Goal: Task Accomplishment & Management: Complete application form

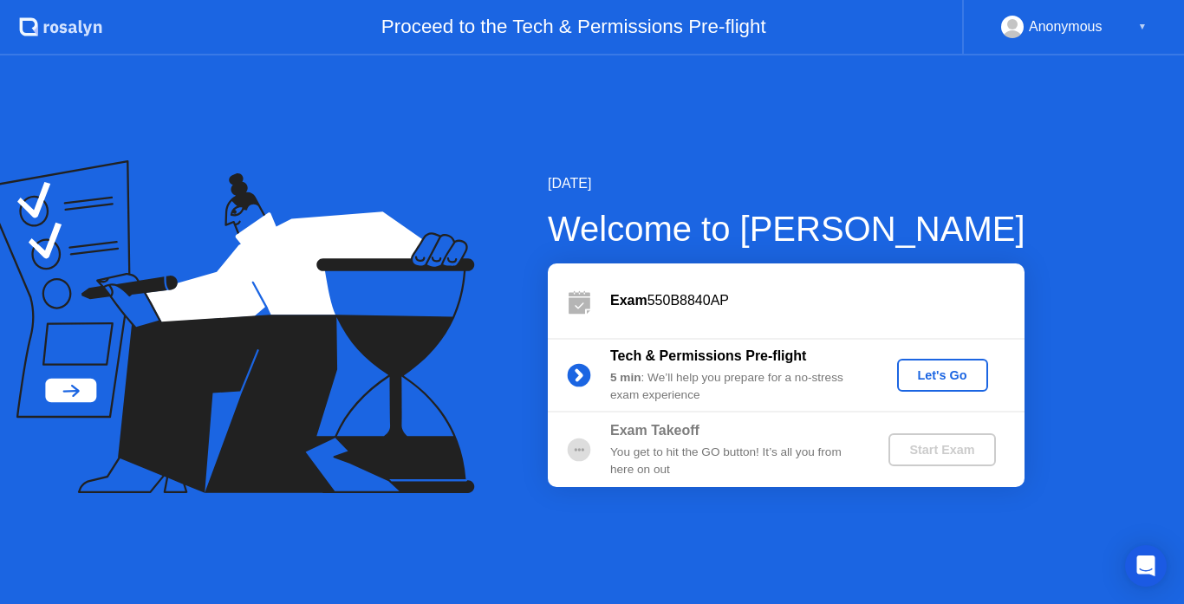
click at [938, 374] on div "Let's Go" at bounding box center [942, 375] width 77 height 14
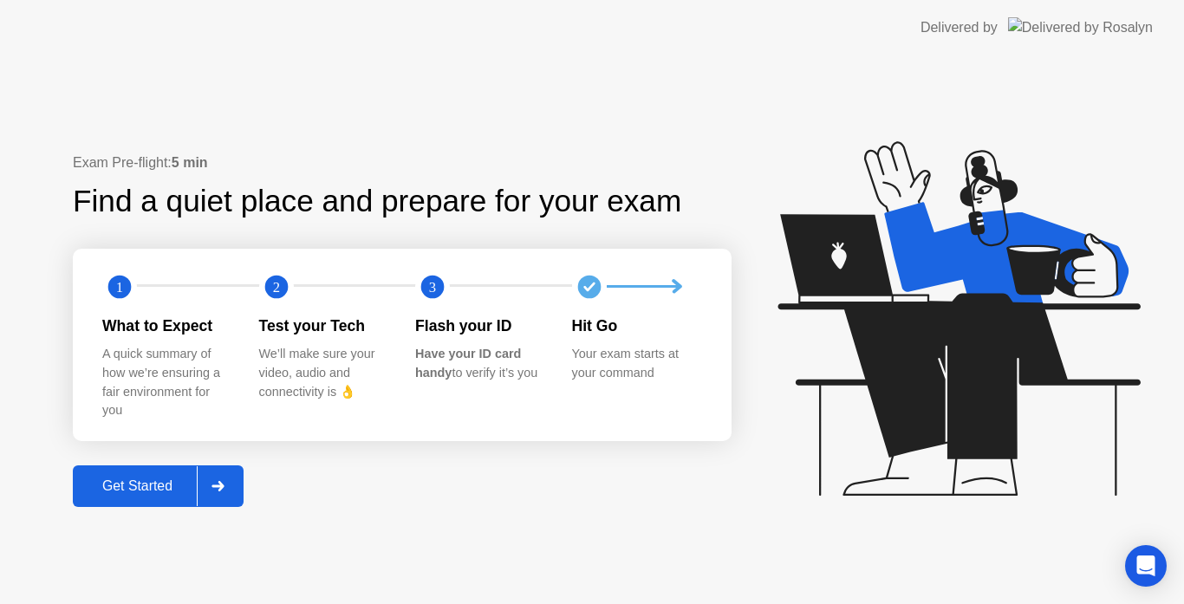
click at [151, 486] on div "Get Started" at bounding box center [137, 486] width 119 height 16
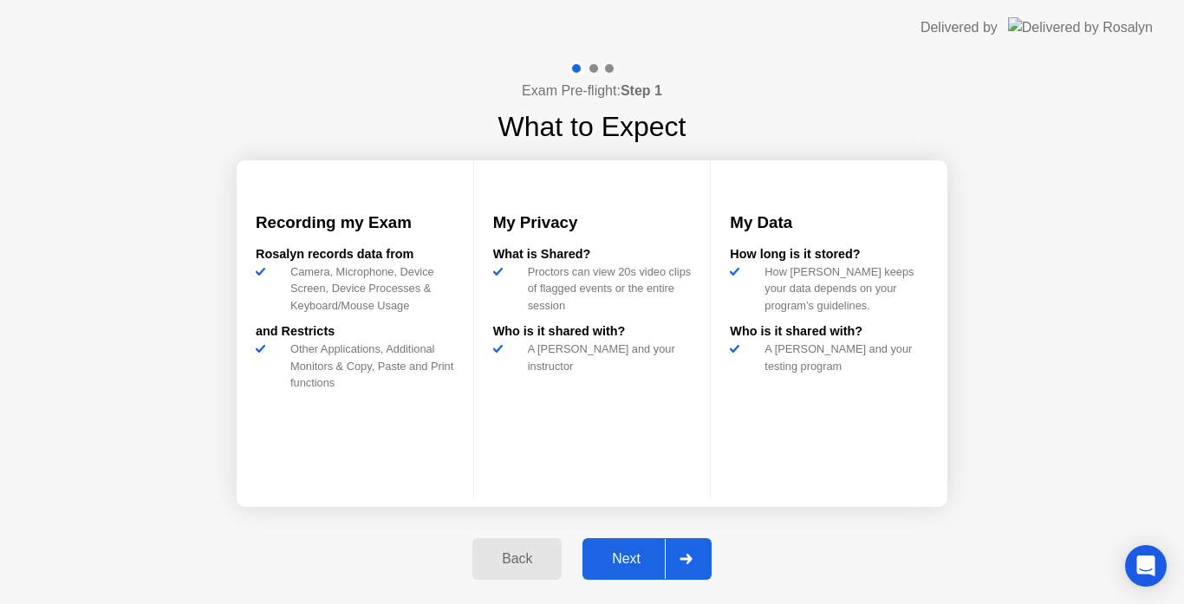
click at [622, 552] on div "Next" at bounding box center [626, 559] width 77 height 16
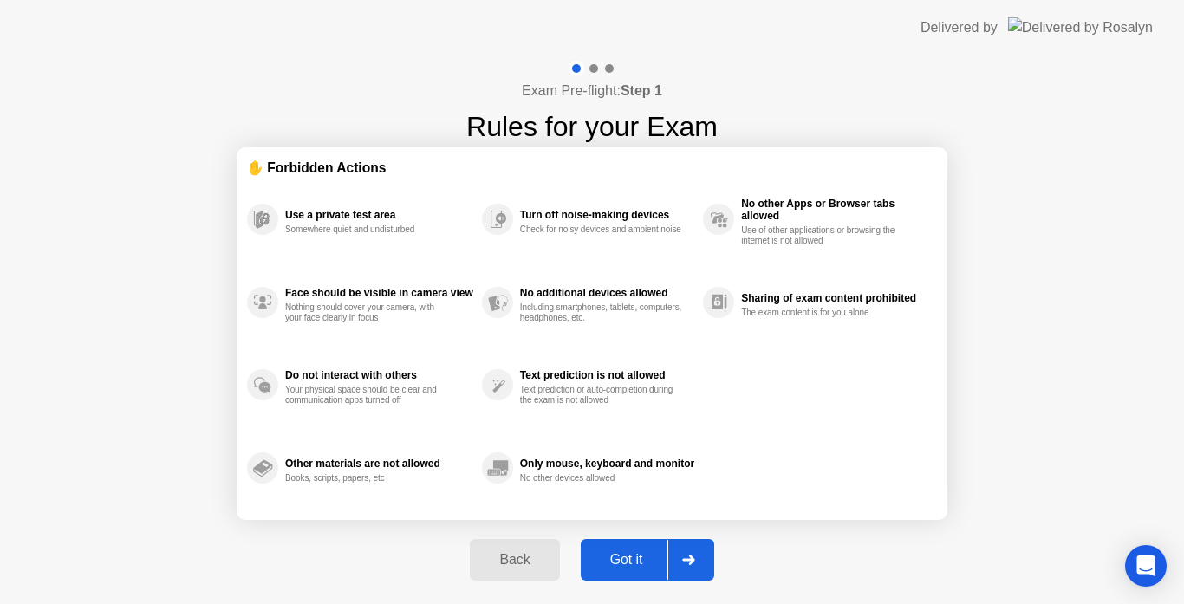
click at [622, 552] on div "Got it" at bounding box center [626, 560] width 81 height 16
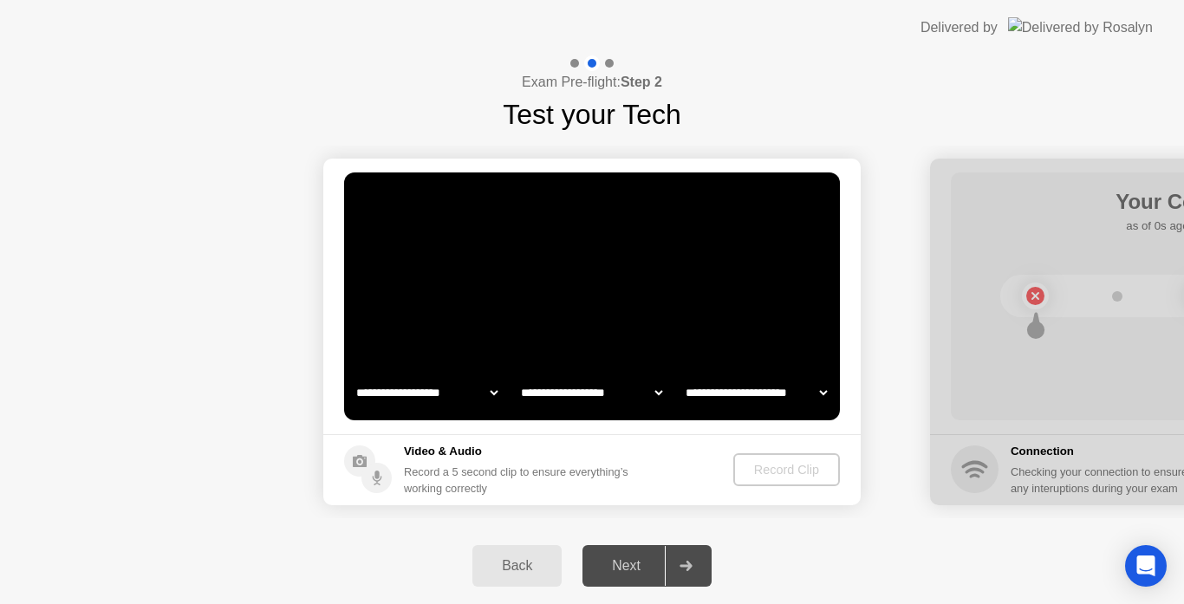
select select "**********"
select select "*******"
click at [627, 562] on div "Next" at bounding box center [626, 566] width 77 height 16
click at [685, 564] on icon at bounding box center [685, 566] width 13 height 10
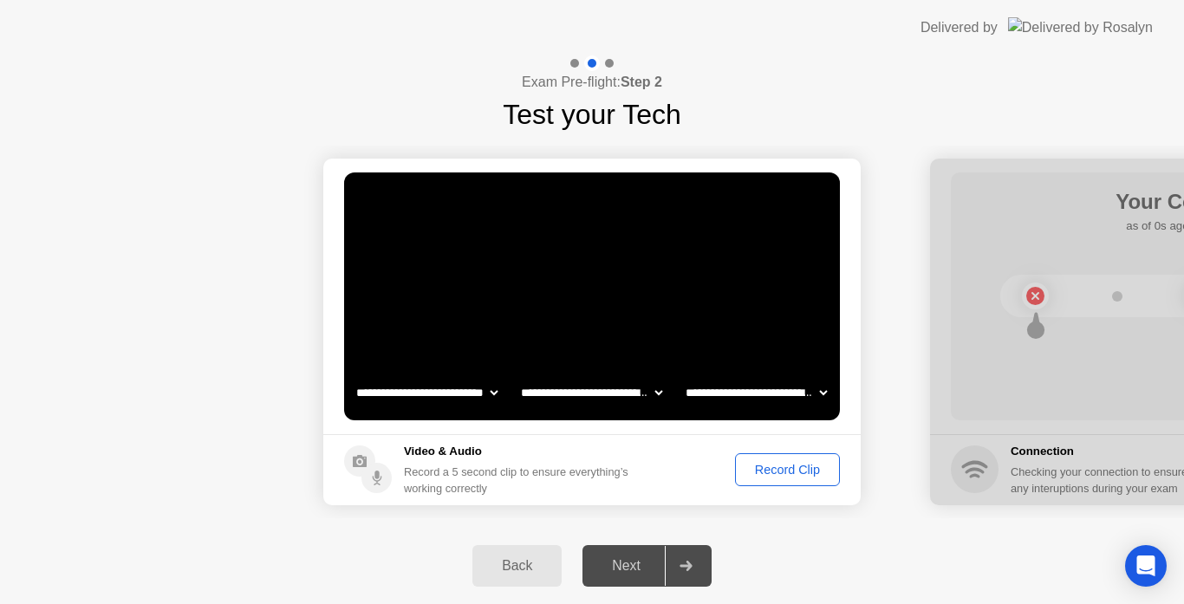
click at [775, 466] on div "Record Clip" at bounding box center [787, 470] width 93 height 14
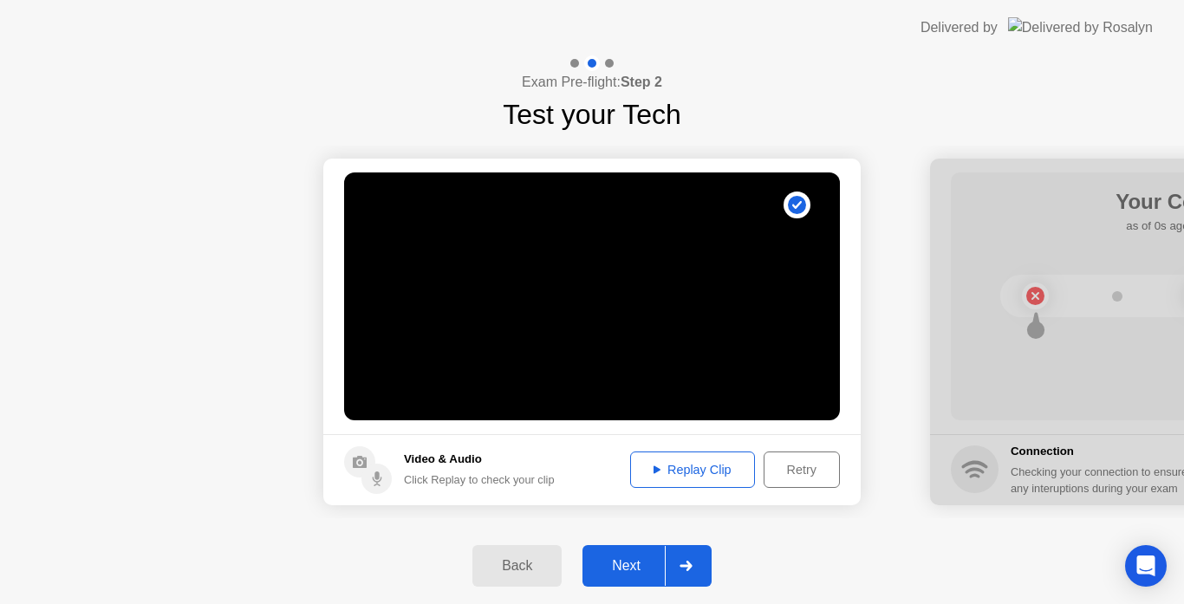
click at [645, 466] on div "Replay Clip" at bounding box center [692, 470] width 113 height 14
click at [625, 560] on div "Next" at bounding box center [626, 566] width 77 height 16
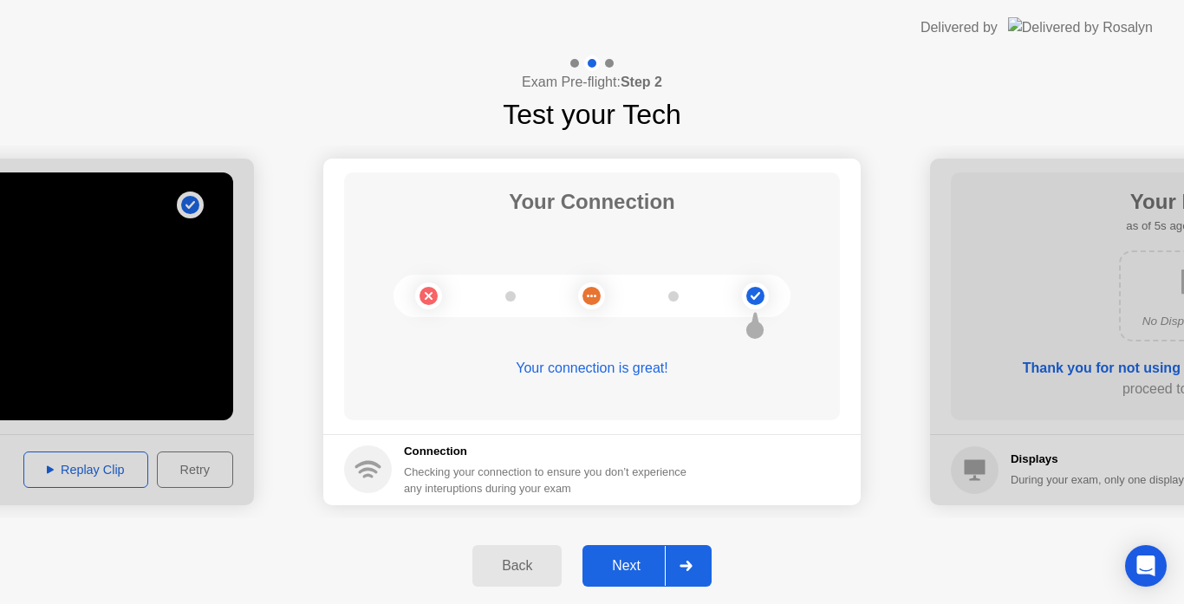
click at [628, 568] on div "Next" at bounding box center [626, 566] width 77 height 16
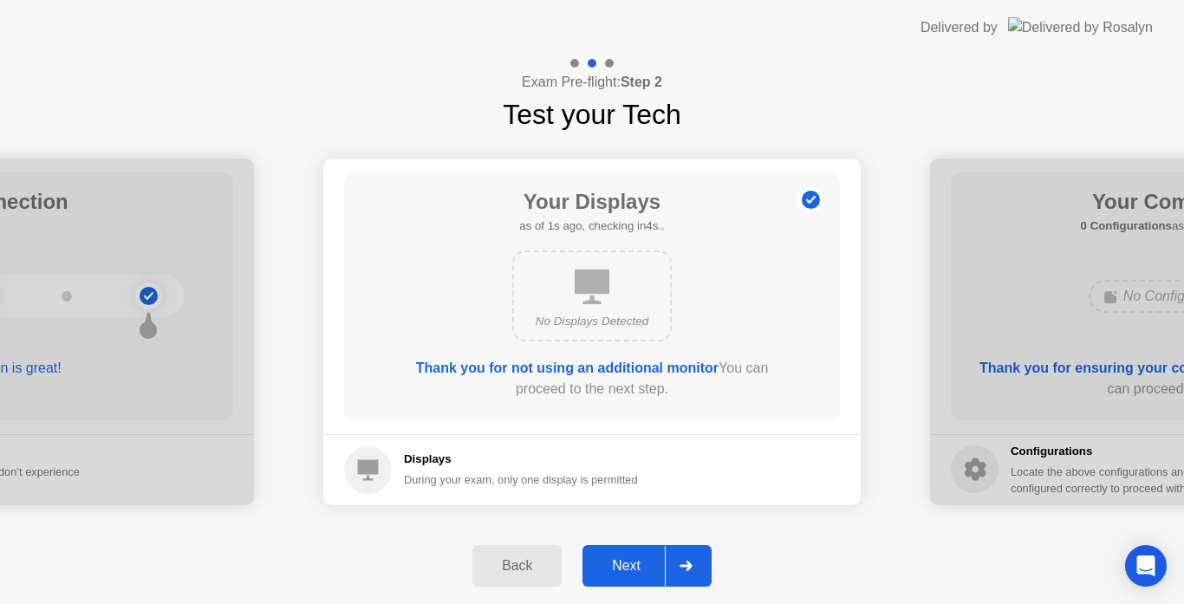
click at [628, 568] on div "Next" at bounding box center [626, 566] width 77 height 16
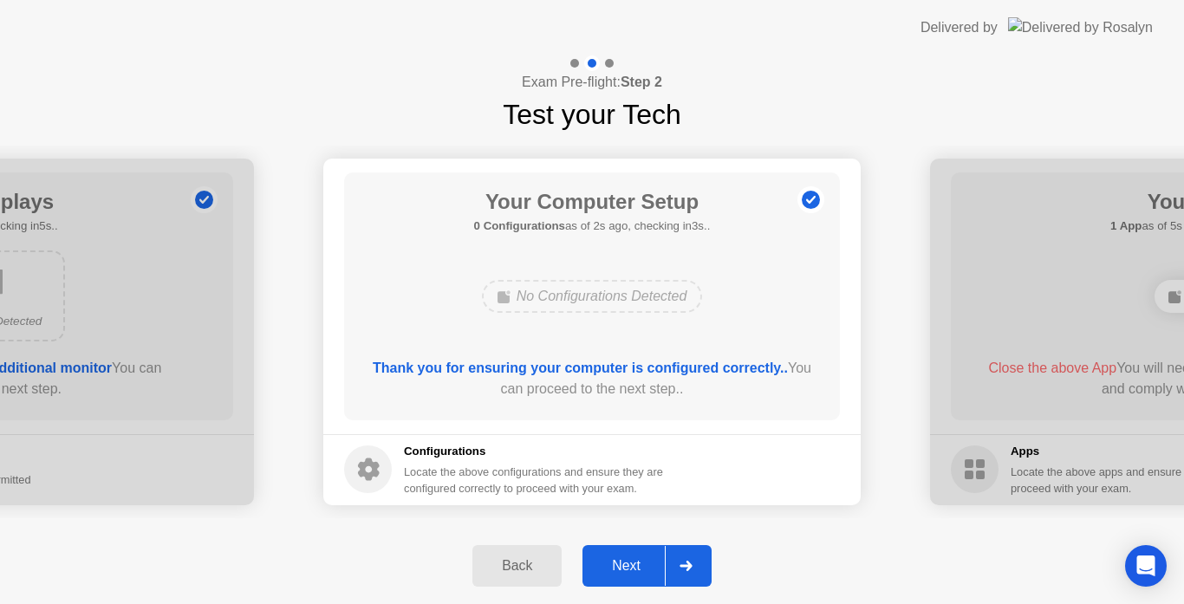
click at [628, 568] on div "Next" at bounding box center [626, 566] width 77 height 16
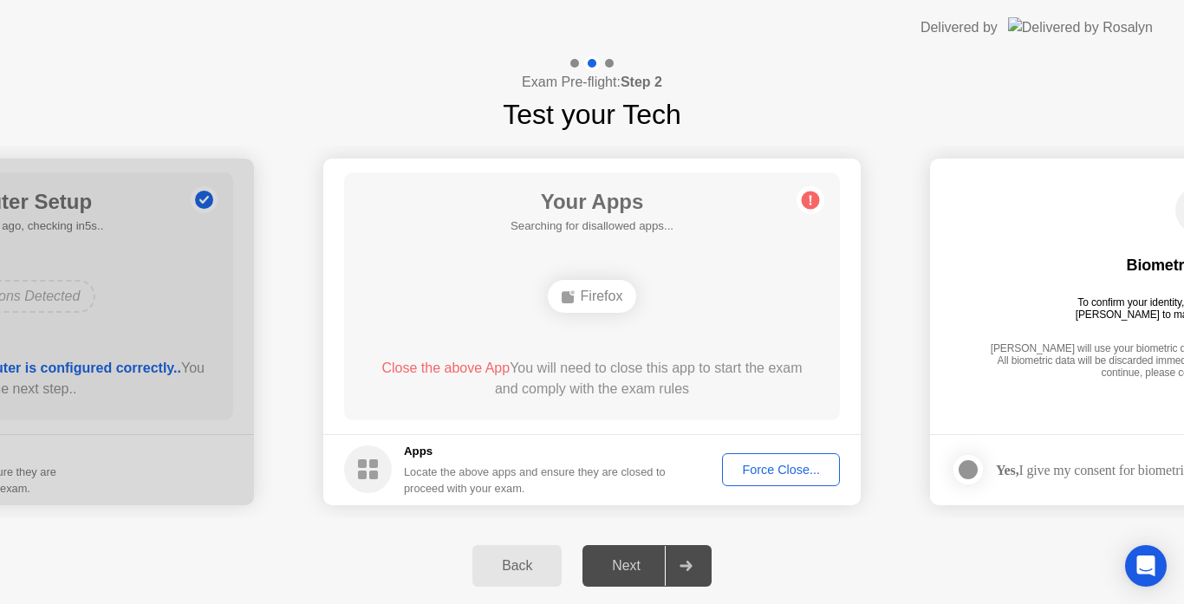
click at [768, 463] on div "Force Close..." at bounding box center [781, 470] width 106 height 14
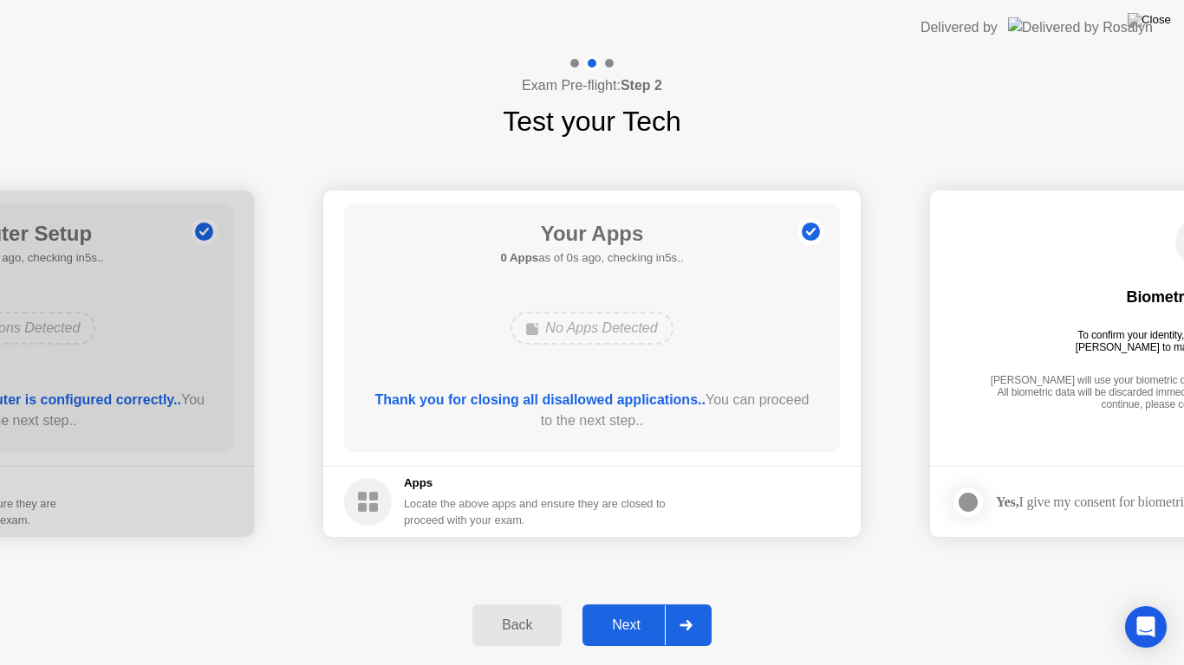
click at [635, 584] on div "**********" at bounding box center [592, 364] width 1184 height 444
click at [622, 603] on div "Next" at bounding box center [626, 626] width 77 height 16
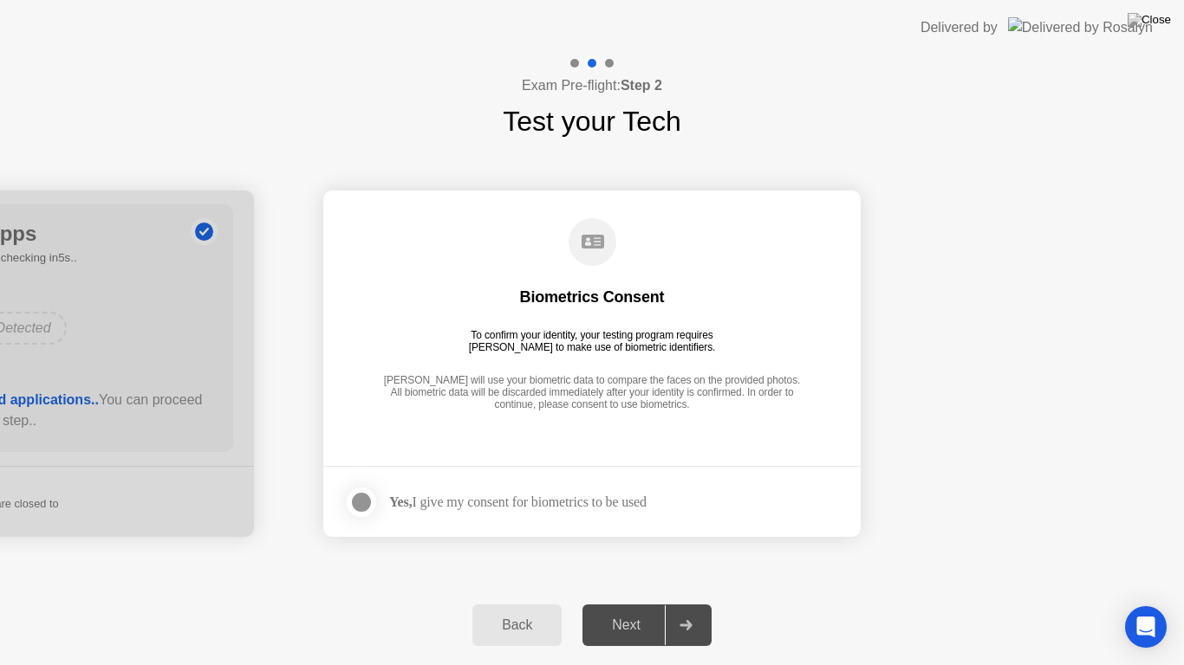
click at [360, 502] on div at bounding box center [361, 502] width 21 height 21
click at [626, 603] on div "Next" at bounding box center [626, 626] width 77 height 16
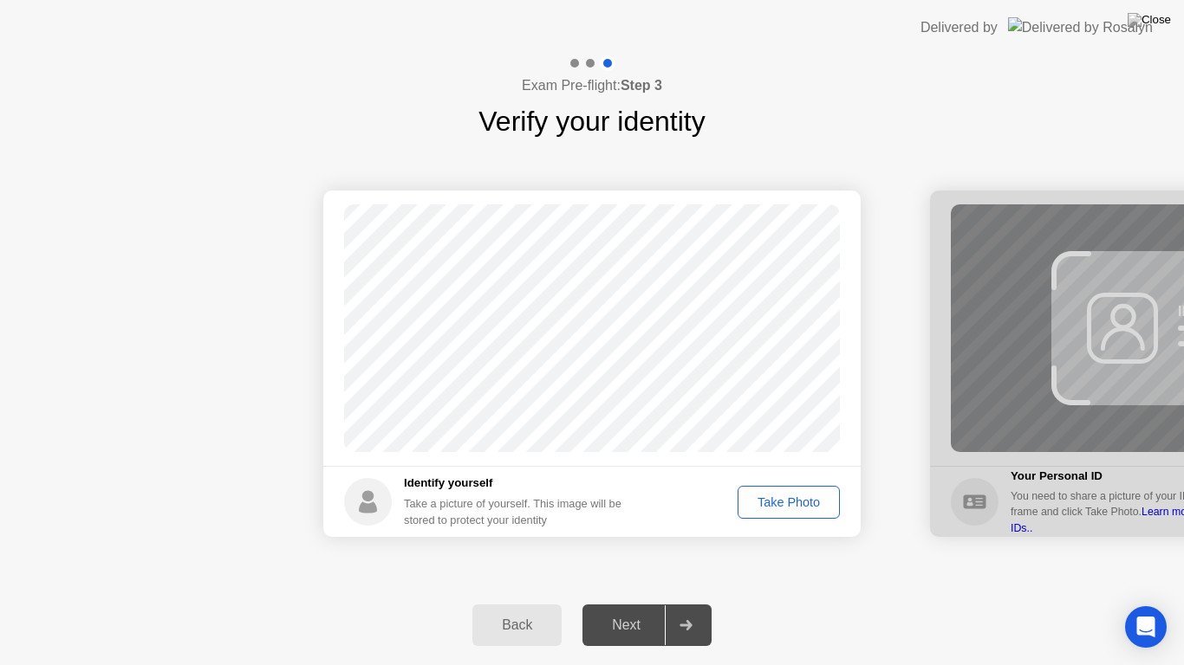
click at [770, 503] on div "Take Photo" at bounding box center [788, 503] width 90 height 14
click at [627, 603] on div "Next" at bounding box center [626, 626] width 77 height 16
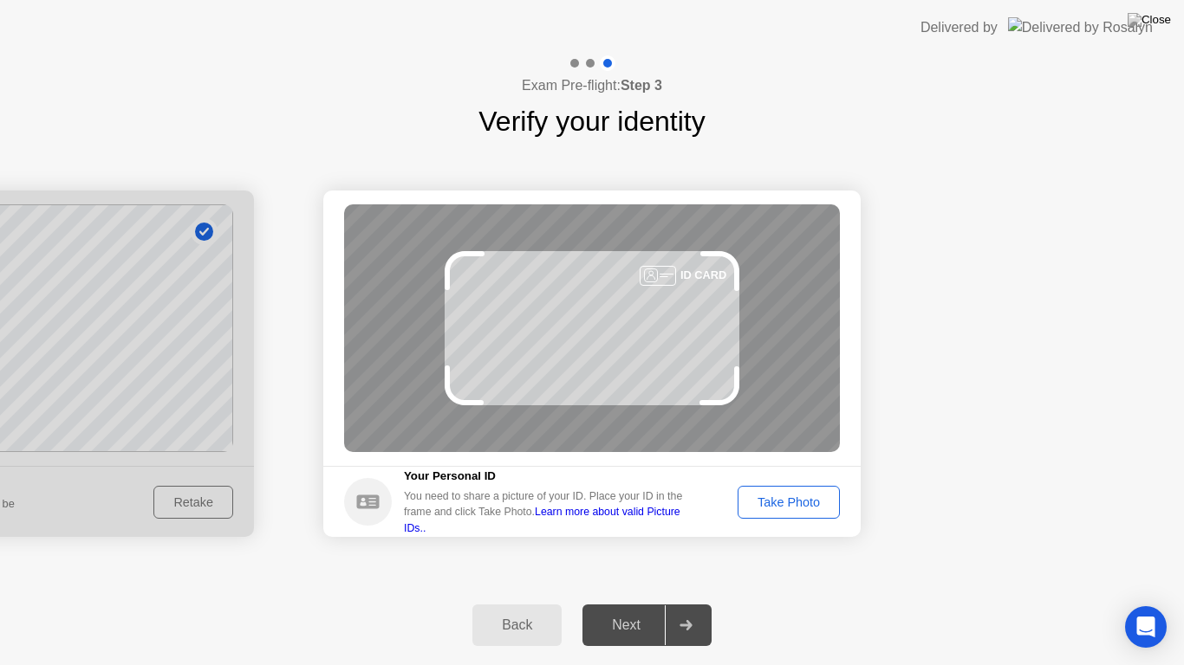
click at [776, 496] on div "Take Photo" at bounding box center [788, 503] width 90 height 14
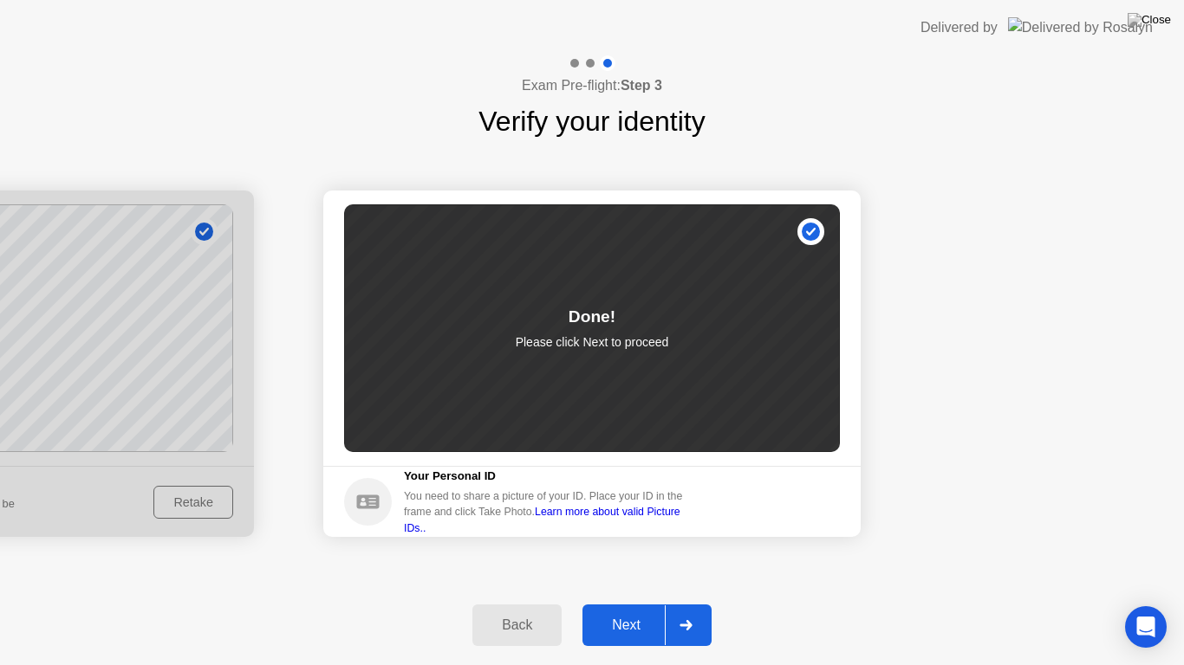
click at [619, 603] on div "Next" at bounding box center [626, 626] width 77 height 16
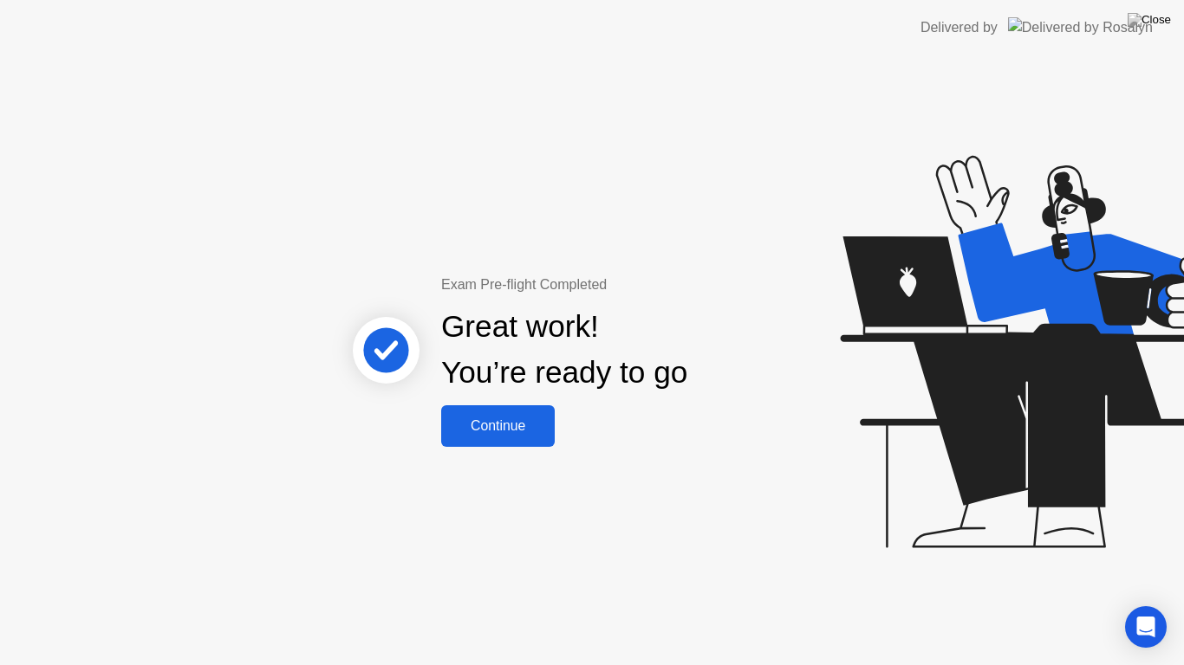
click at [498, 419] on div "Continue" at bounding box center [497, 427] width 103 height 16
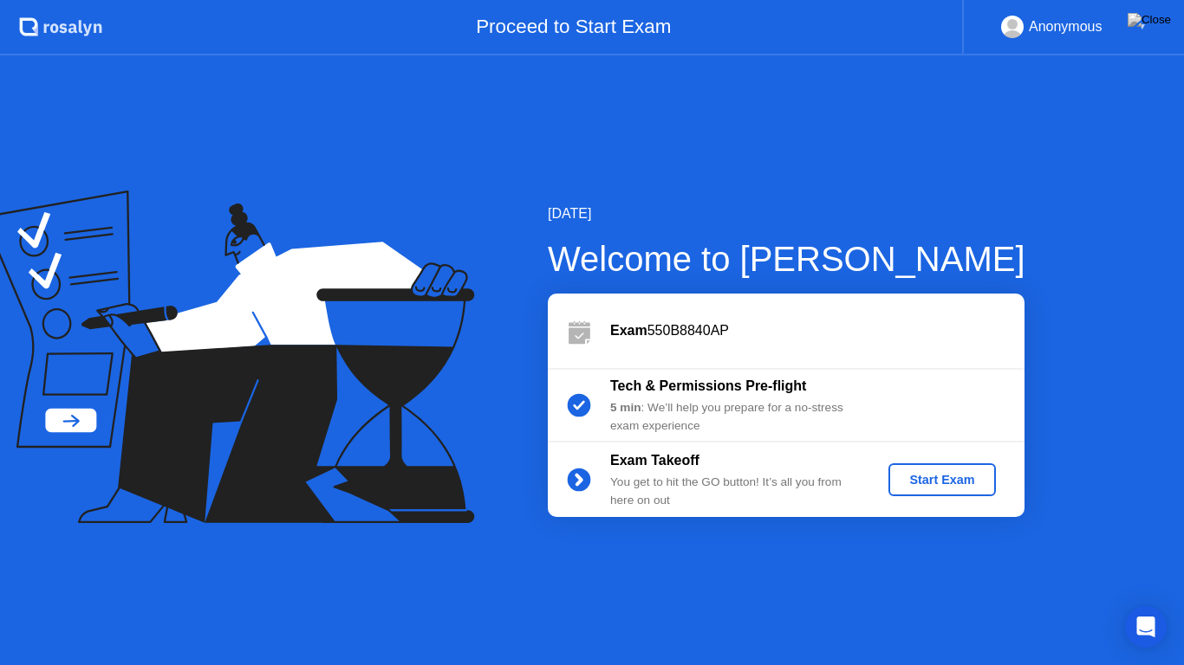
click at [925, 478] on div "Start Exam" at bounding box center [941, 480] width 93 height 14
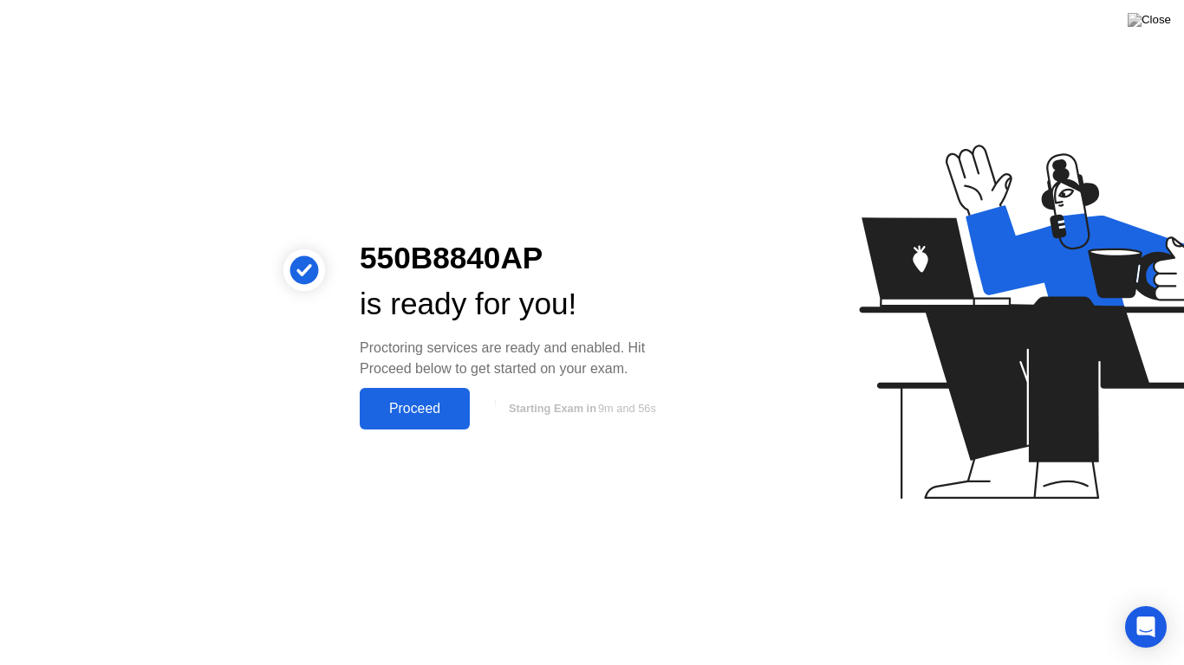
click at [400, 401] on div "Proceed" at bounding box center [415, 409] width 100 height 16
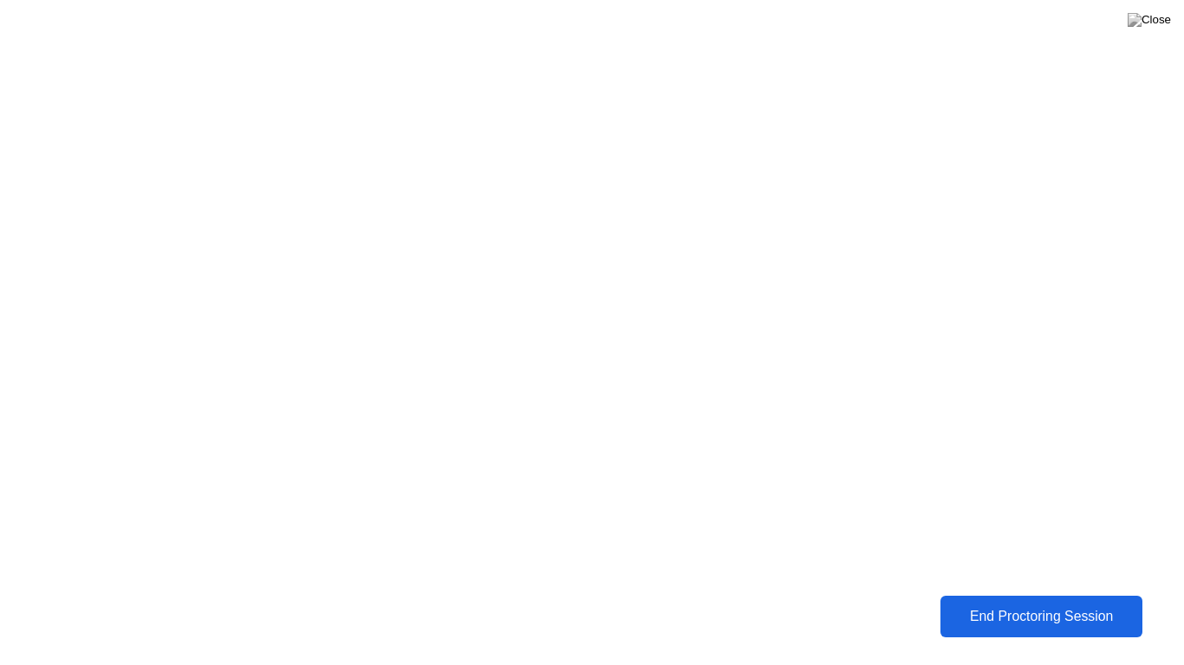
click at [990, 603] on div "End Proctoring Session" at bounding box center [1040, 616] width 203 height 16
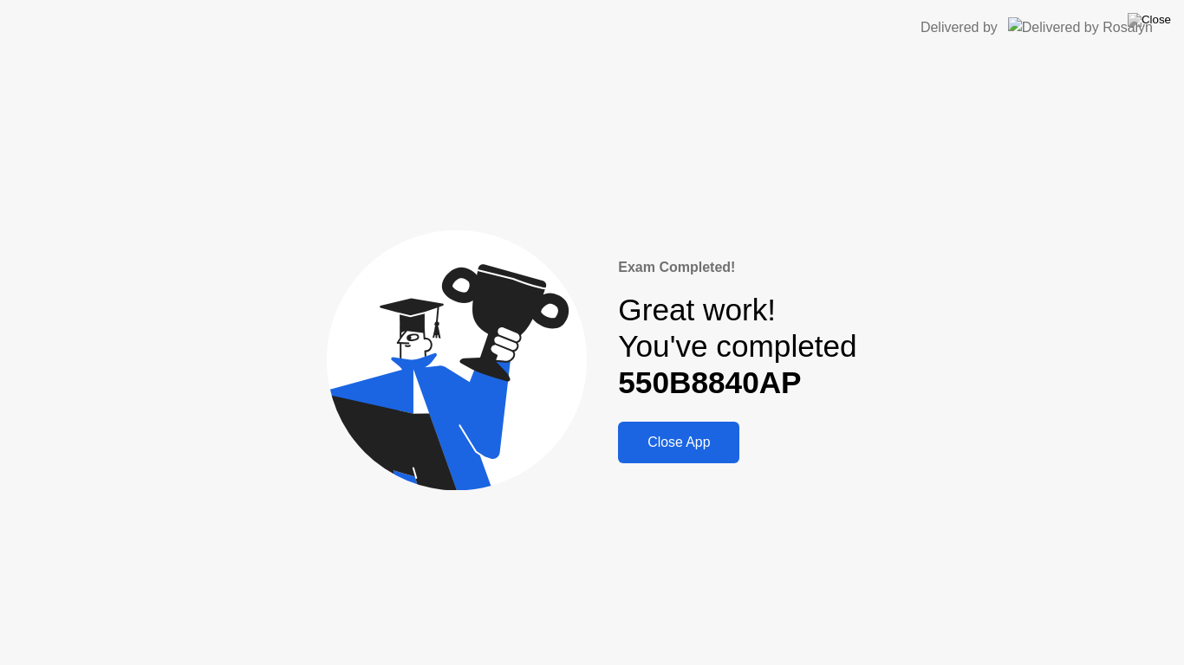
click at [674, 439] on div "Close App" at bounding box center [678, 443] width 111 height 16
